Goal: Navigation & Orientation: Find specific page/section

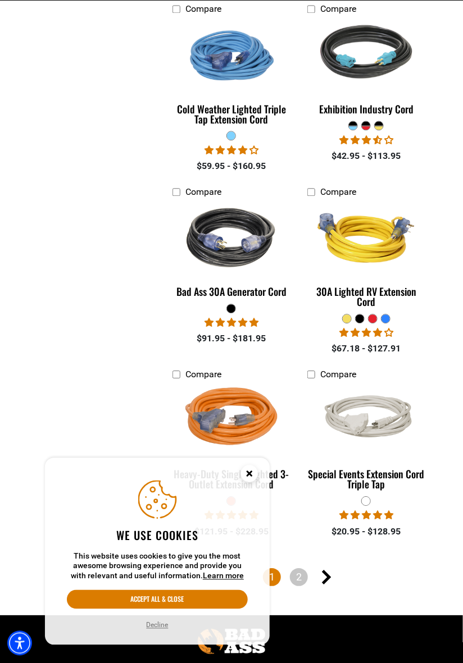
scroll to position [2693, 0]
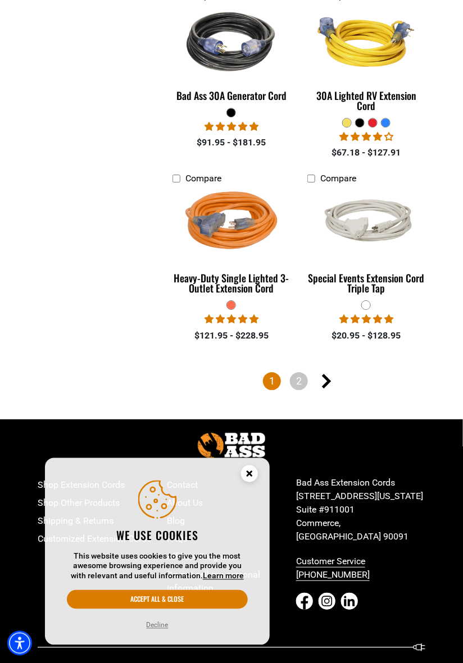
click at [148, 631] on button "Decline" at bounding box center [157, 625] width 29 height 11
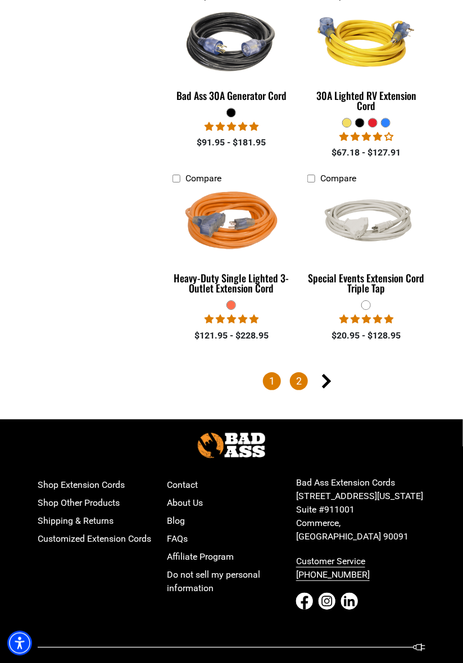
click at [297, 383] on link "2" at bounding box center [299, 381] width 18 height 18
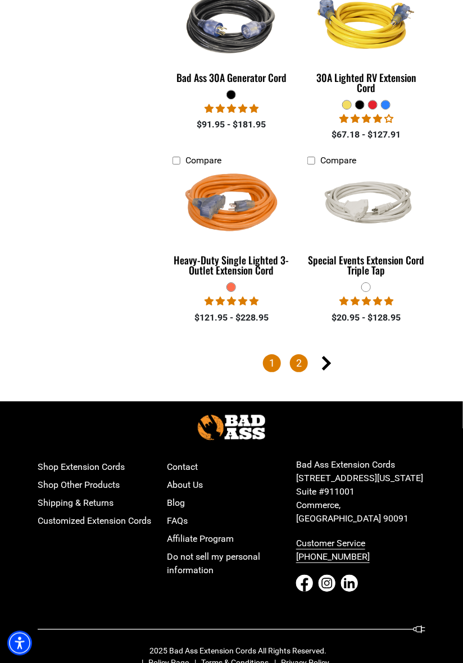
scroll to position [2726, 0]
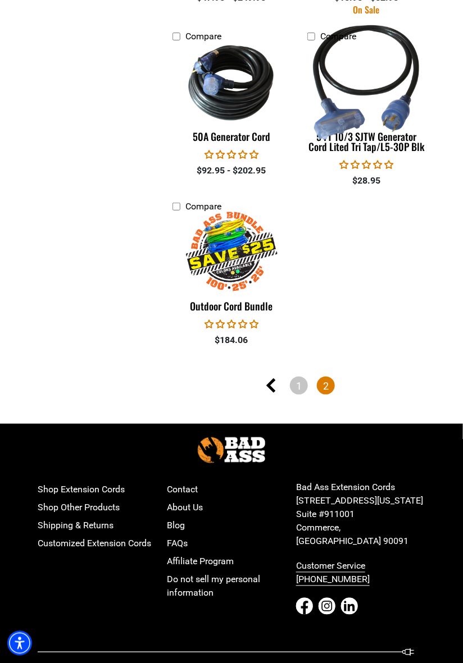
scroll to position [991, 0]
